Goal: Information Seeking & Learning: Learn about a topic

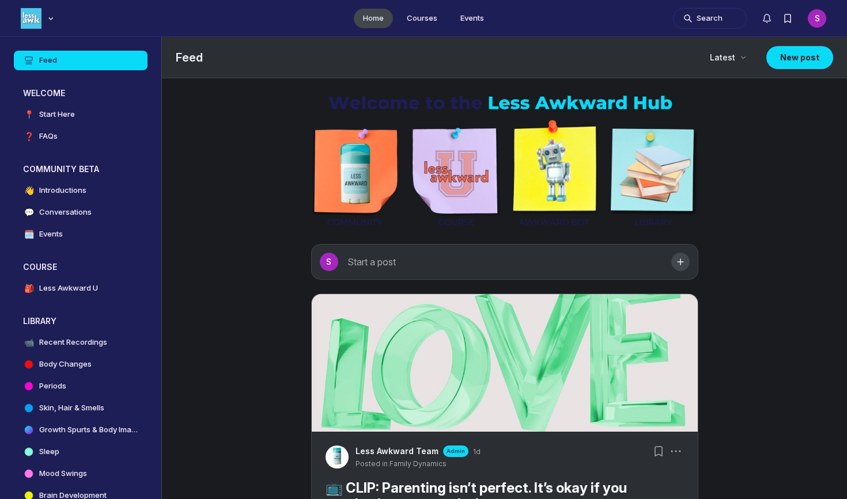
click at [566, 174] on img "Main Content" at bounding box center [504, 161] width 387 height 138
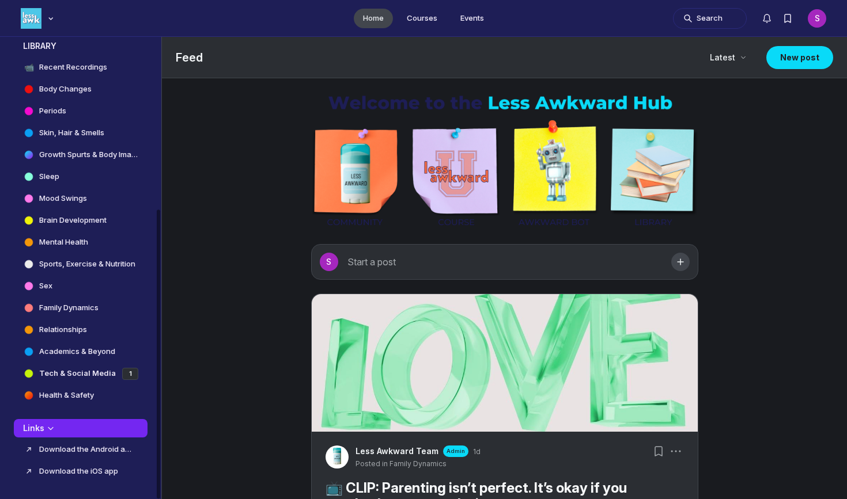
scroll to position [275, 0]
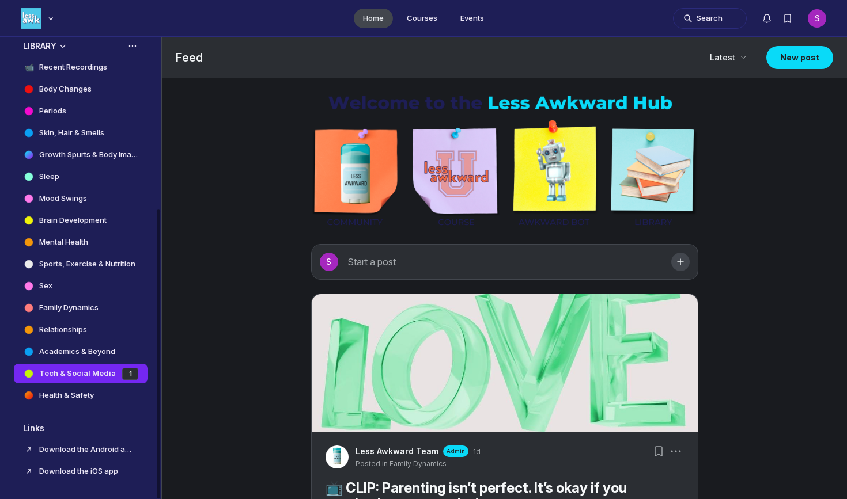
click at [90, 370] on h4 "Tech & Social Media" at bounding box center [77, 374] width 77 height 12
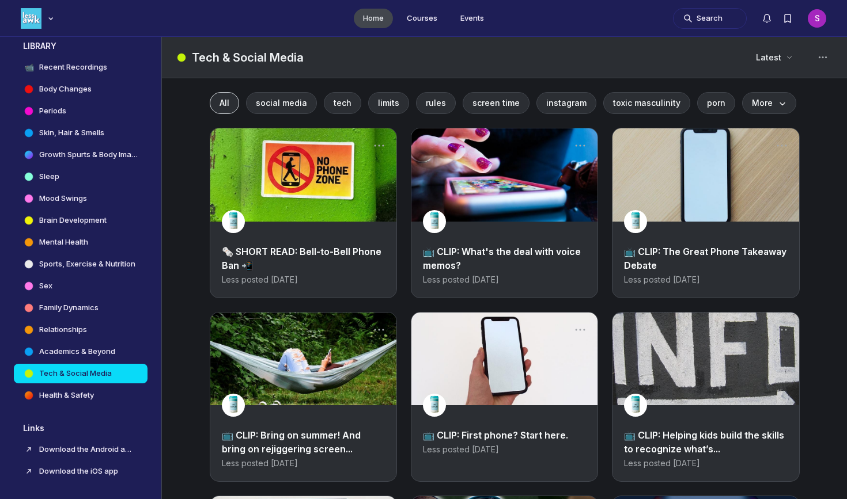
click at [278, 250] on link "🗞️ SHORT READ: Bell-to-Bell Phone Ban 📲" at bounding box center [302, 258] width 160 height 25
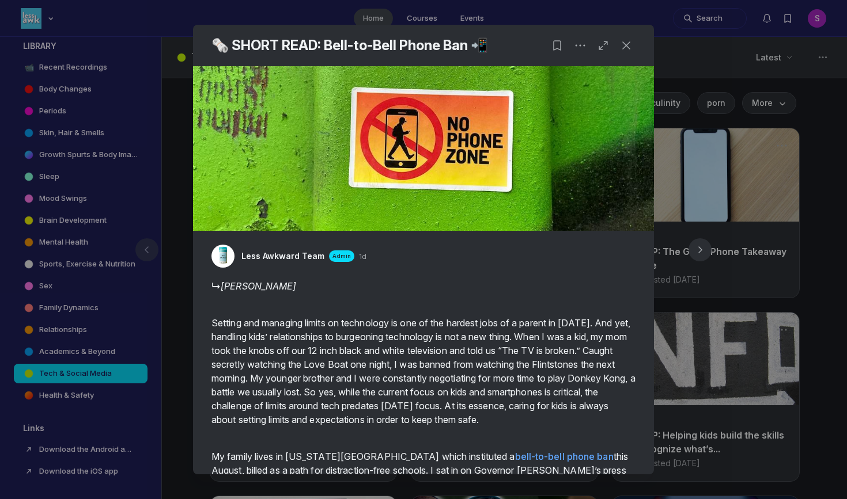
scroll to position [5, 0]
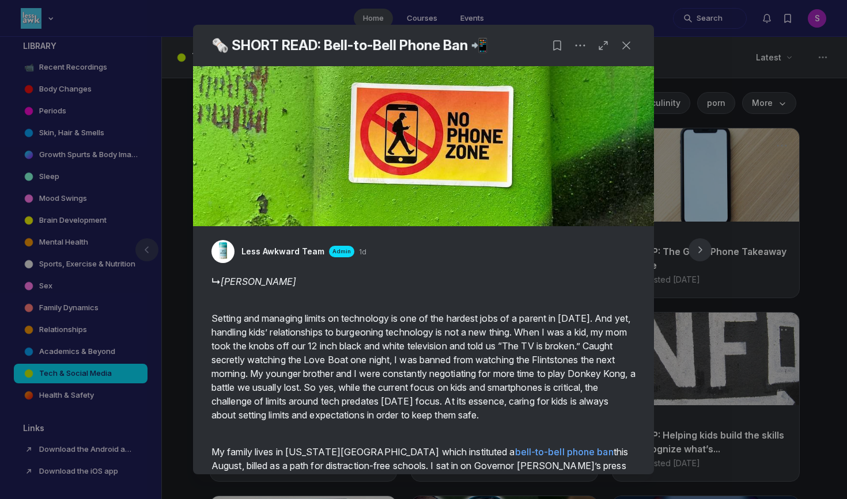
click at [234, 284] on em "[PERSON_NAME]" at bounding box center [258, 282] width 75 height 12
click at [686, 241] on button "button" at bounding box center [699, 249] width 55 height 55
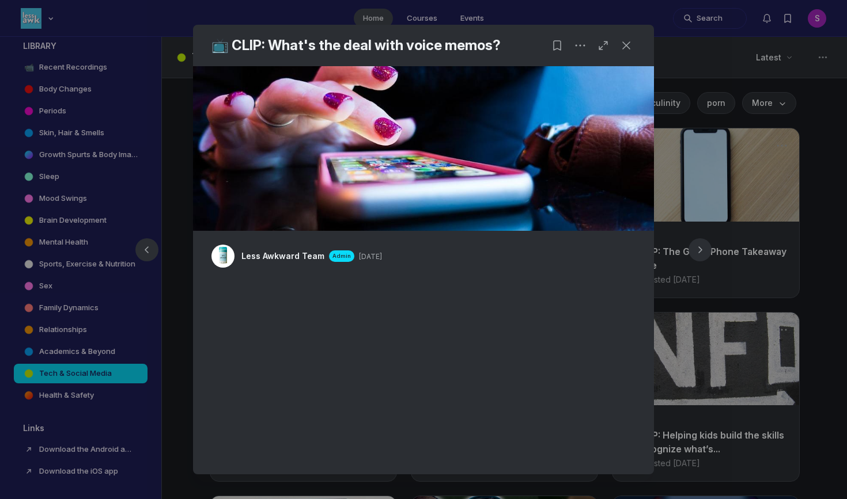
click at [809, 197] on div at bounding box center [423, 249] width 847 height 499
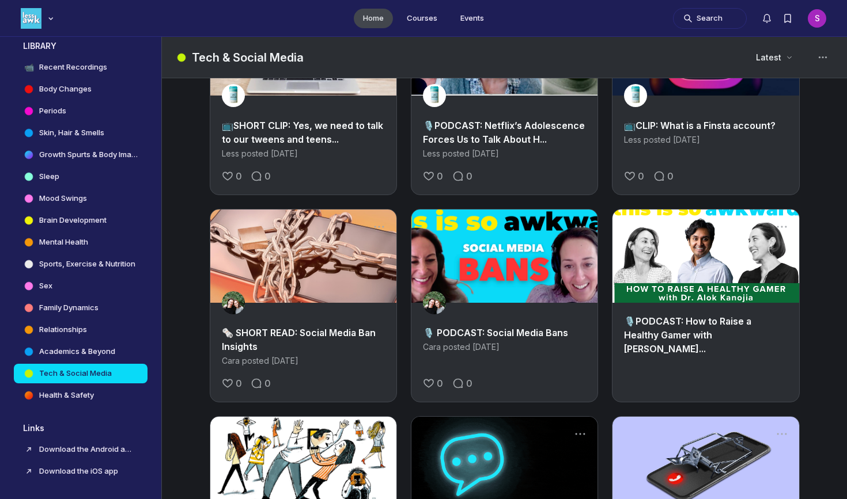
scroll to position [498, 0]
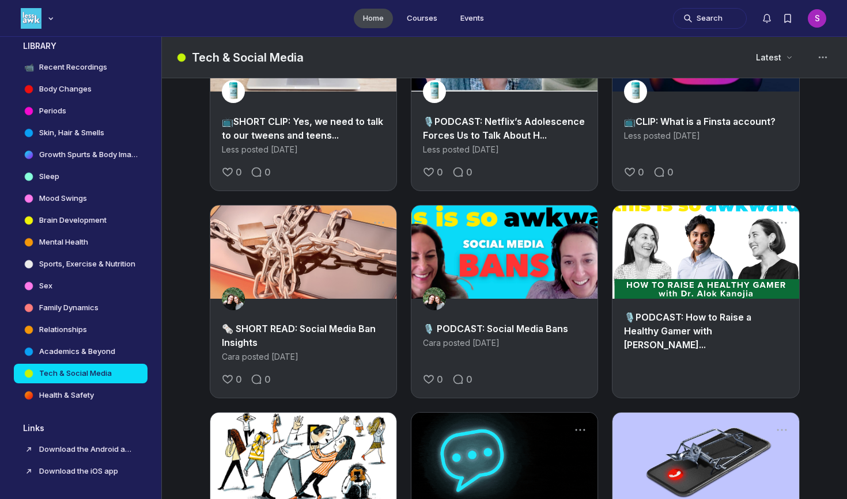
click at [329, 319] on div "🗞️ SHORT READ: Social Media Ban Insights [PERSON_NAME] posted [DATE]" at bounding box center [303, 342] width 186 height 64
click at [331, 331] on link "🗞️ SHORT READ: Social Media Ban Insights" at bounding box center [299, 335] width 154 height 25
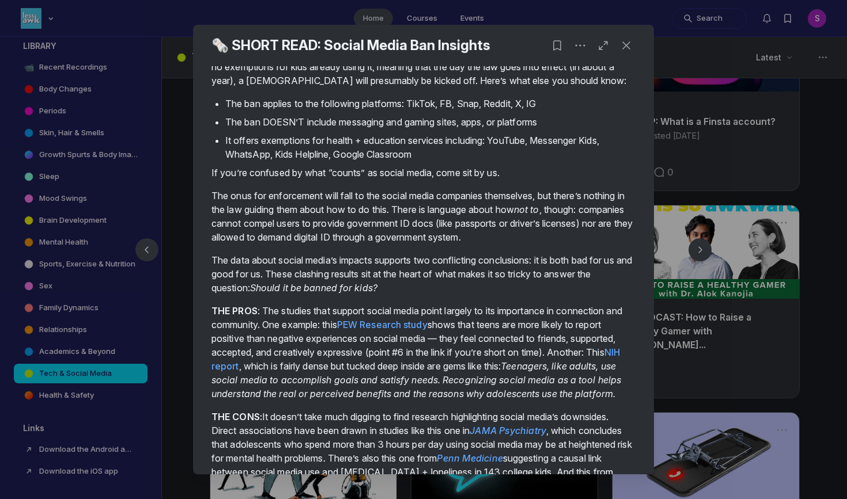
scroll to position [618, 0]
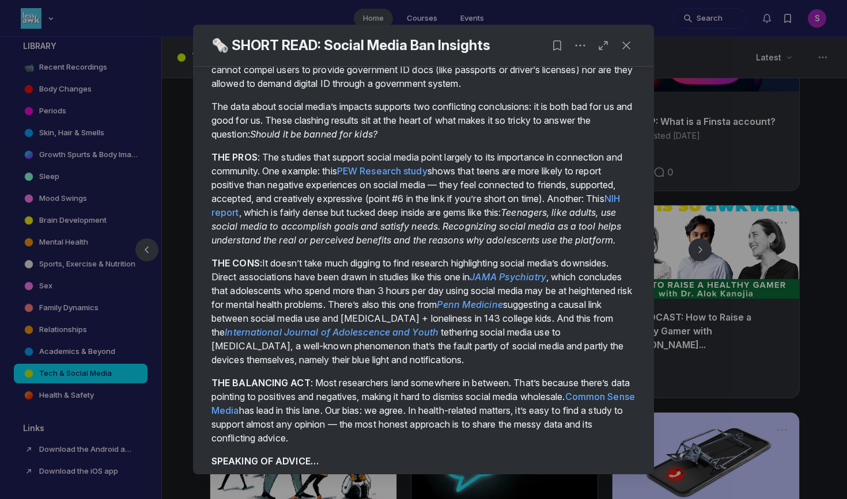
click at [695, 347] on div at bounding box center [423, 249] width 847 height 499
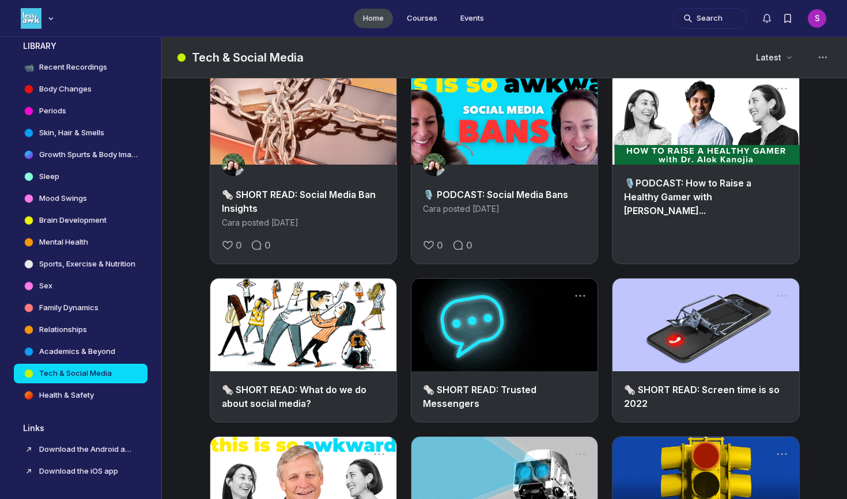
scroll to position [647, 0]
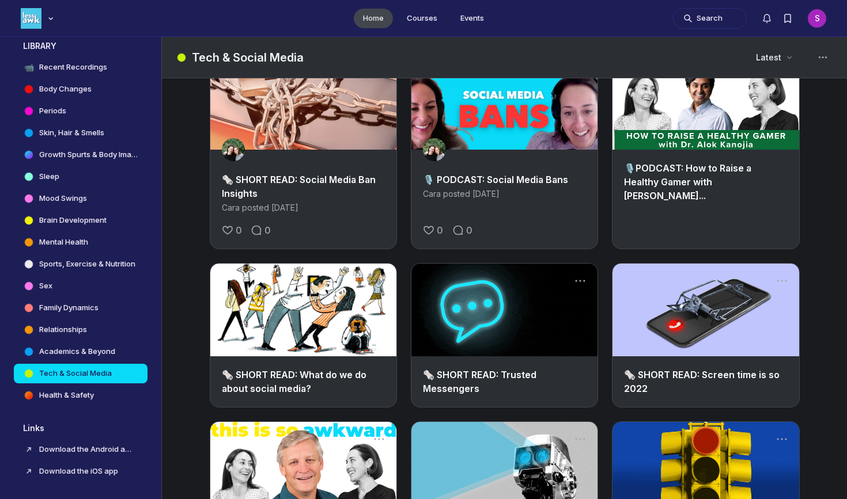
click at [705, 378] on link "🗞️ SHORT READ: Screen time is so 2022" at bounding box center [701, 381] width 155 height 25
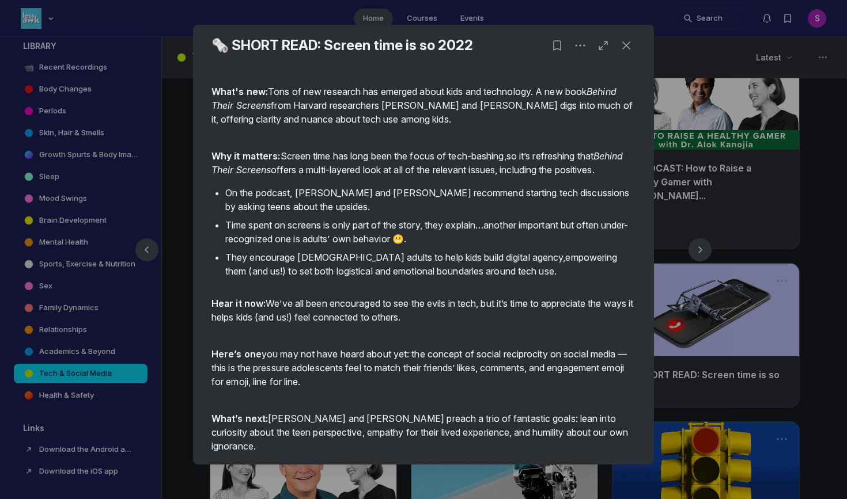
click at [814, 463] on div at bounding box center [423, 249] width 847 height 499
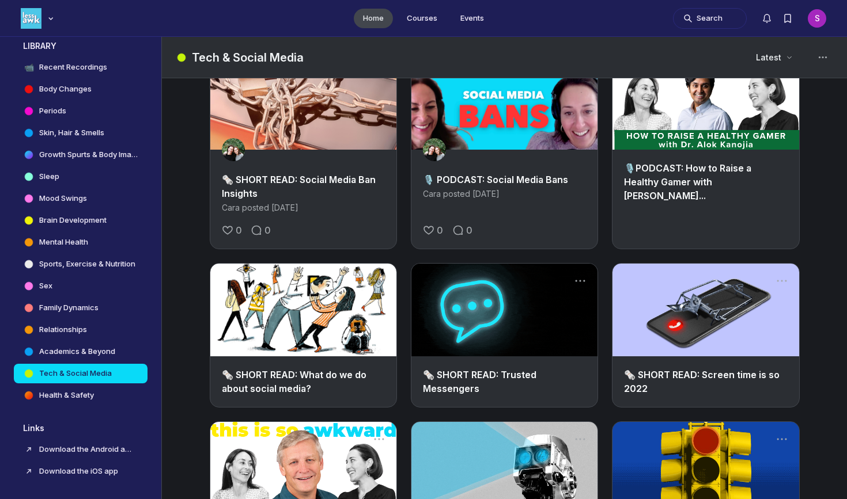
click at [814, 463] on div "All social media tech limits rules screen time instagram toxic masculinity porn…" at bounding box center [504, 402] width 643 height 1943
click at [715, 375] on link "🗞️ SHORT READ: Screen time is so 2022" at bounding box center [701, 381] width 155 height 25
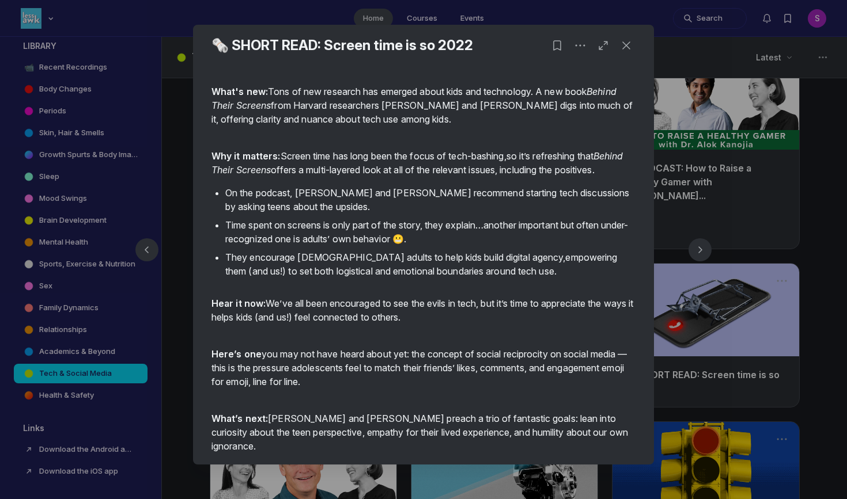
click at [742, 305] on div at bounding box center [423, 249] width 847 height 499
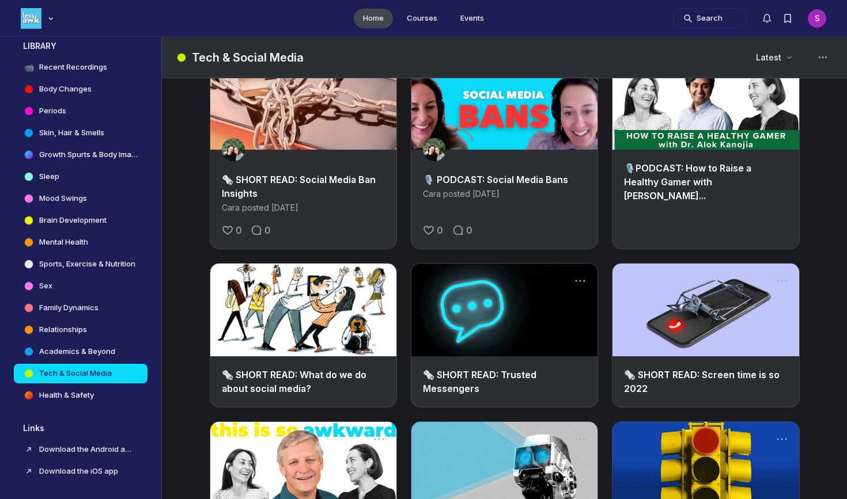
scroll to position [1054, 0]
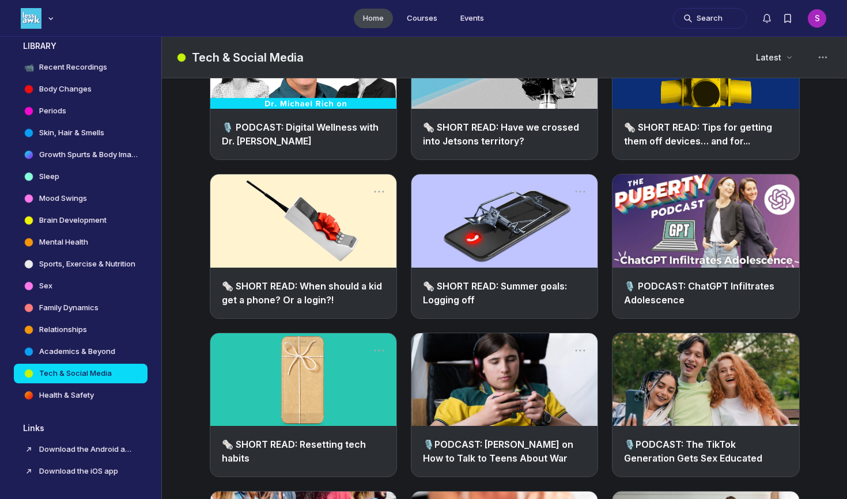
click at [316, 289] on link "🗞️ SHORT READ: When should a kid get a phone? Or a login?!" at bounding box center [302, 292] width 160 height 25
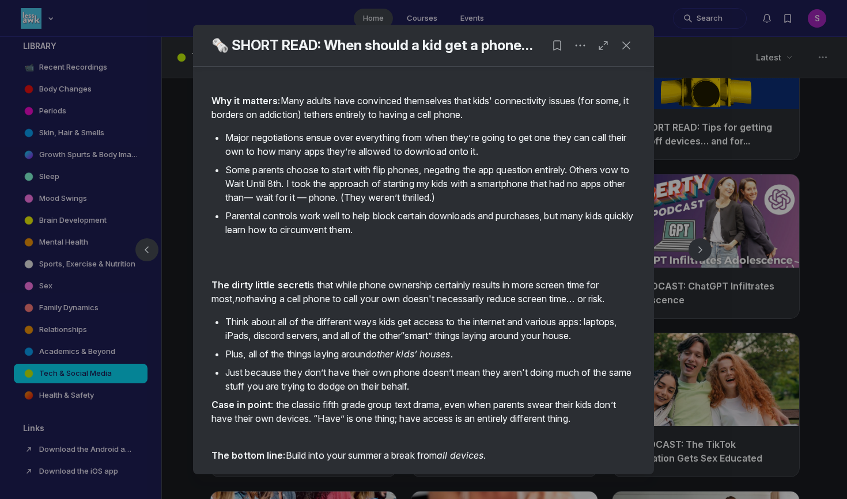
scroll to position [65, 0]
click at [846, 327] on div at bounding box center [423, 249] width 847 height 499
